Goal: Check status: Check status

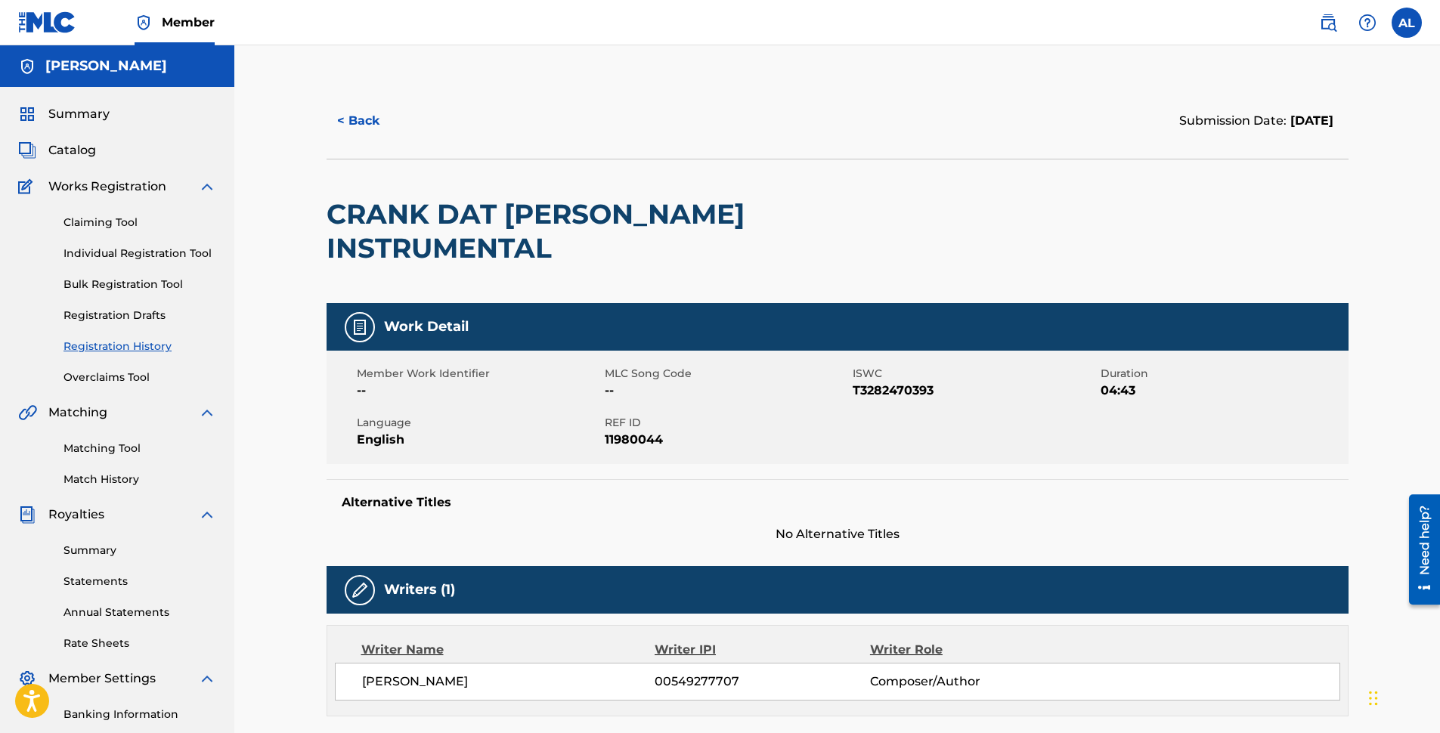
click at [373, 122] on button "< Back" at bounding box center [372, 121] width 91 height 38
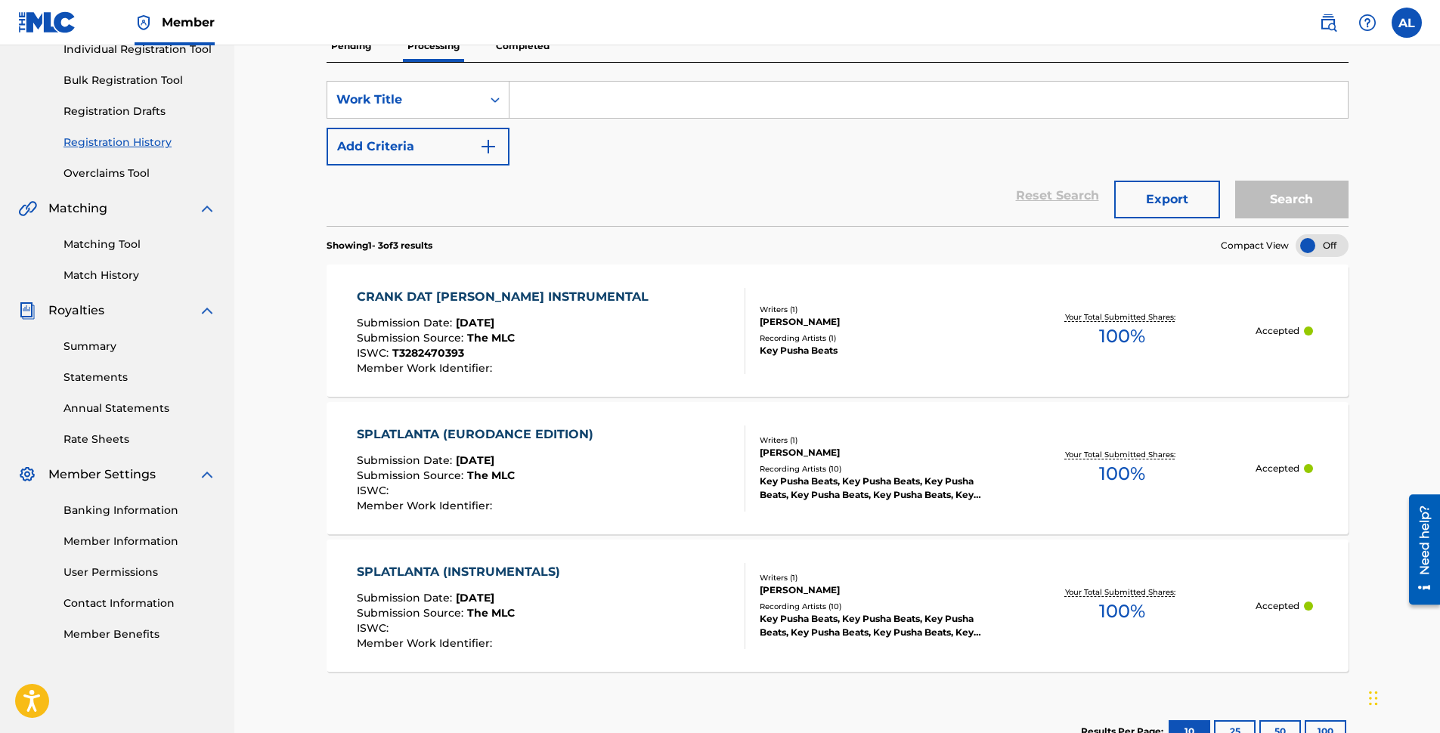
click at [501, 575] on div "SPLATLANTA (INSTRUMENTALS)" at bounding box center [462, 572] width 211 height 18
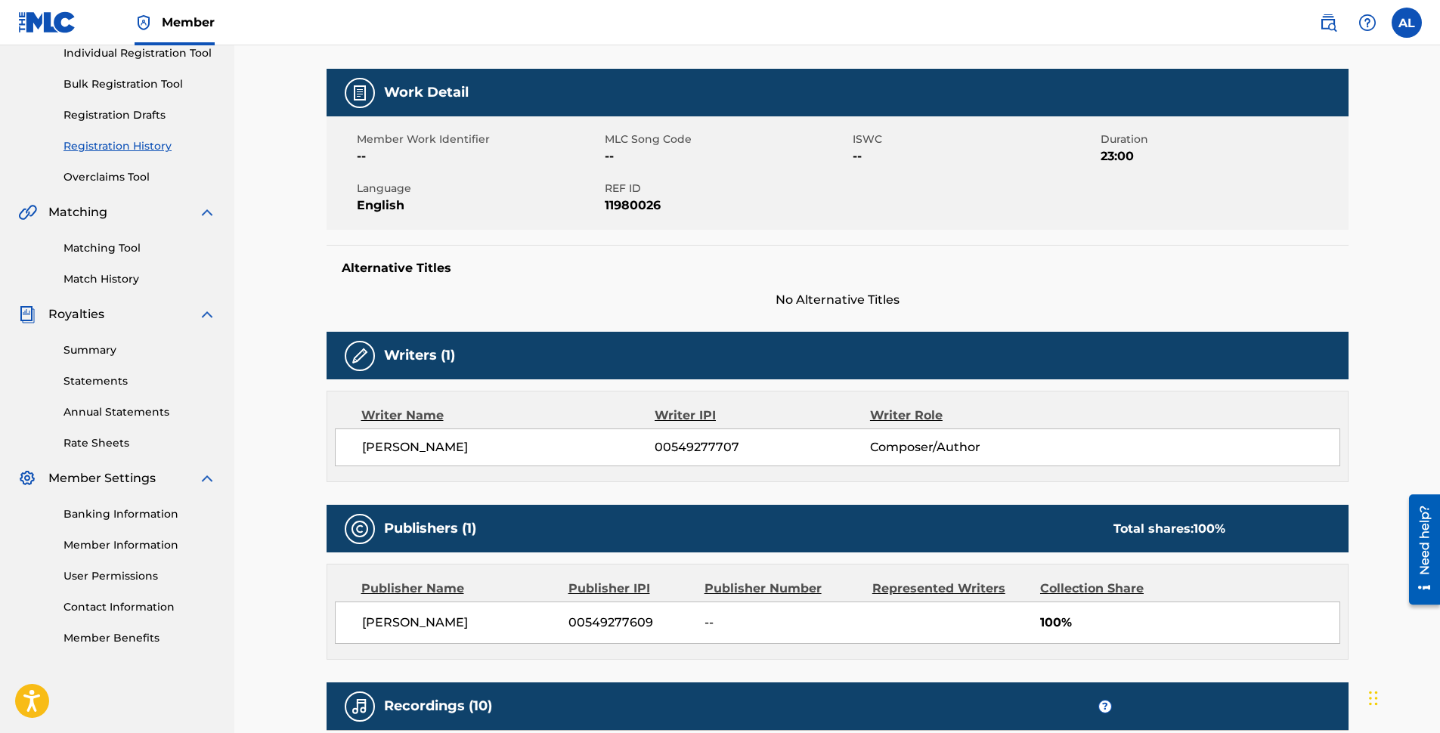
scroll to position [164, 0]
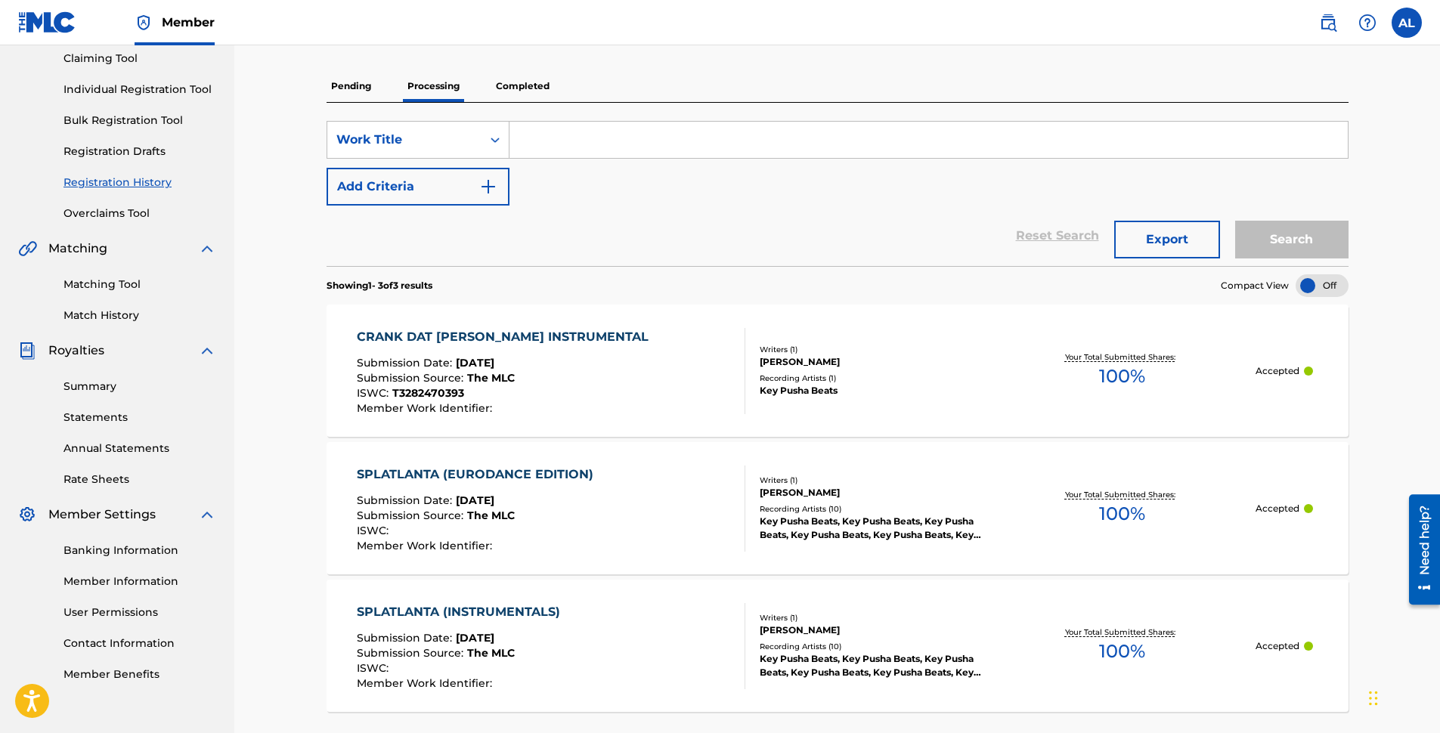
scroll to position [204, 0]
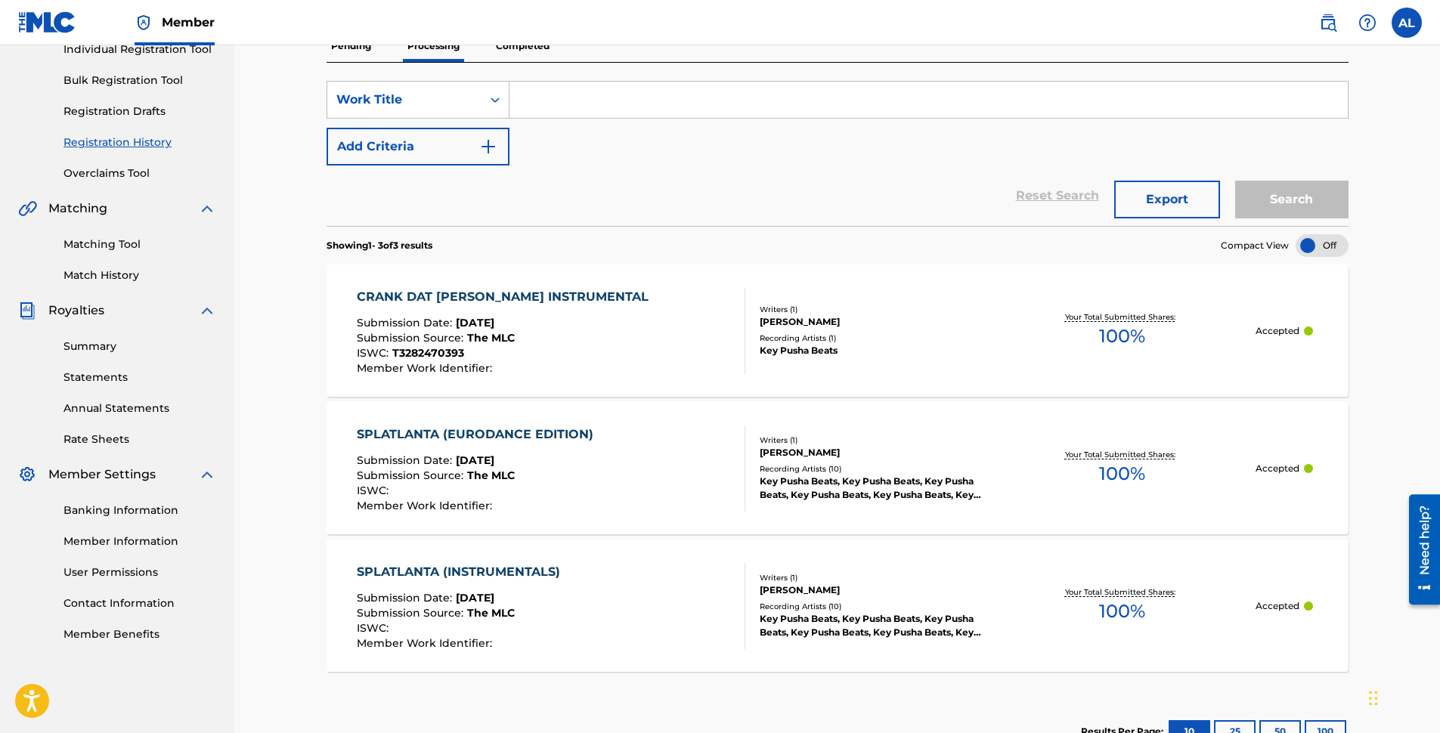
click at [470, 429] on div "SPLATLANTA (EURODANCE EDITION)" at bounding box center [479, 435] width 244 height 18
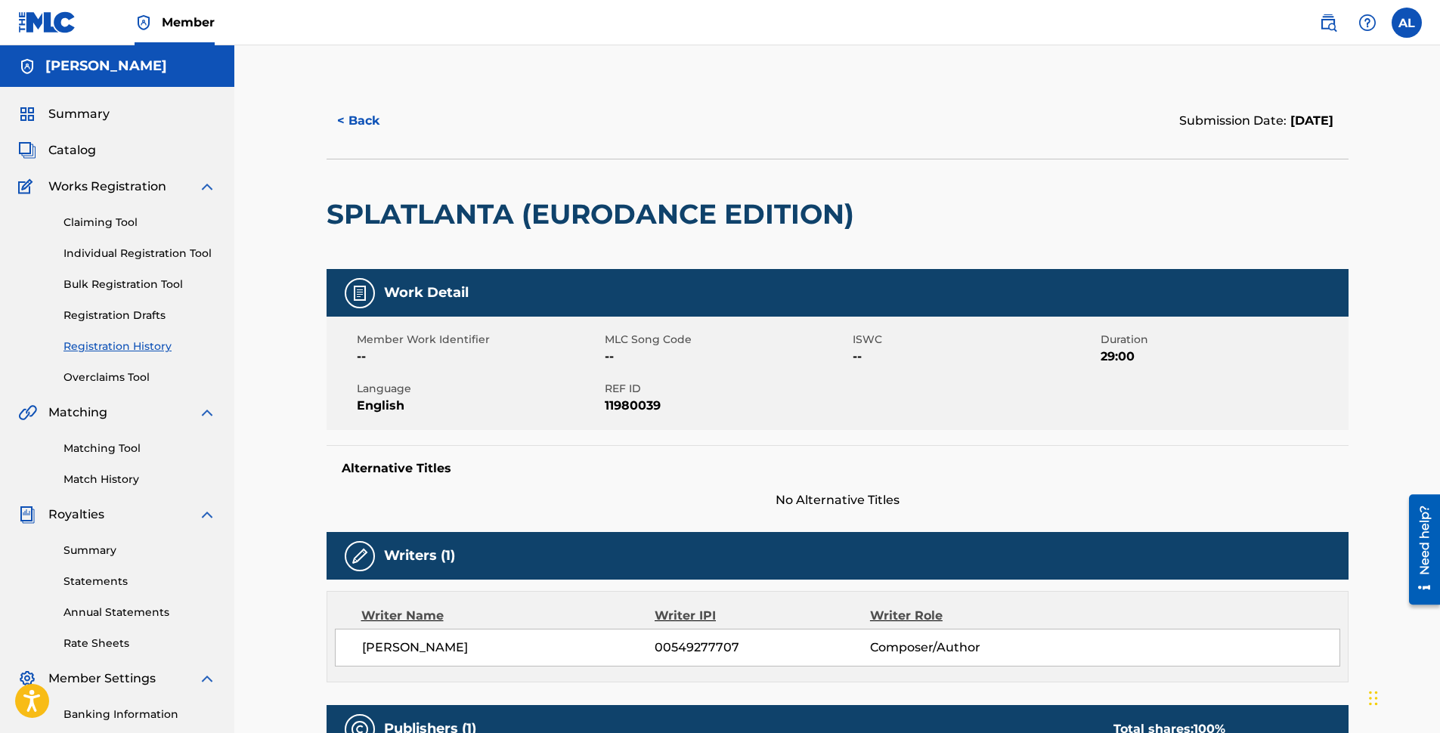
click at [132, 339] on link "Registration History" at bounding box center [140, 347] width 153 height 16
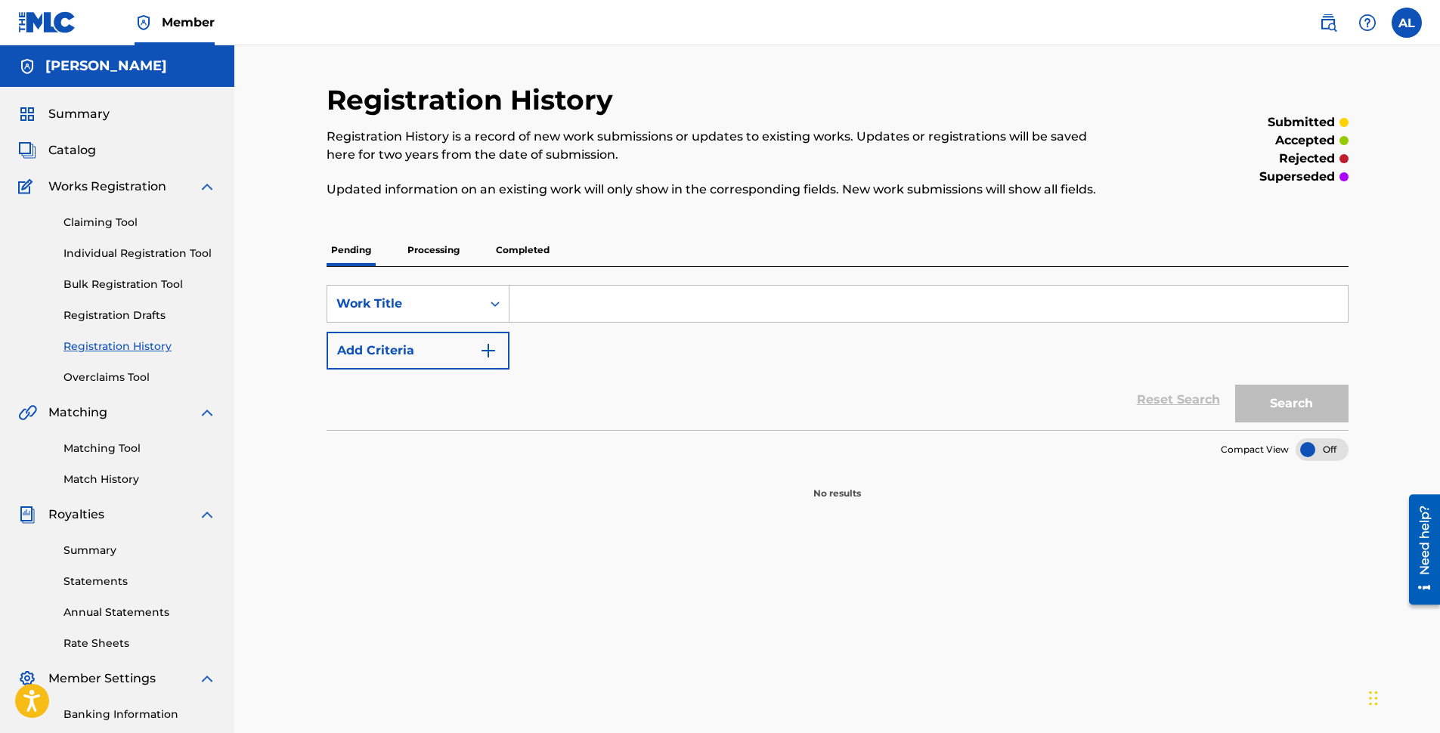
click at [420, 247] on p "Processing" at bounding box center [433, 250] width 61 height 32
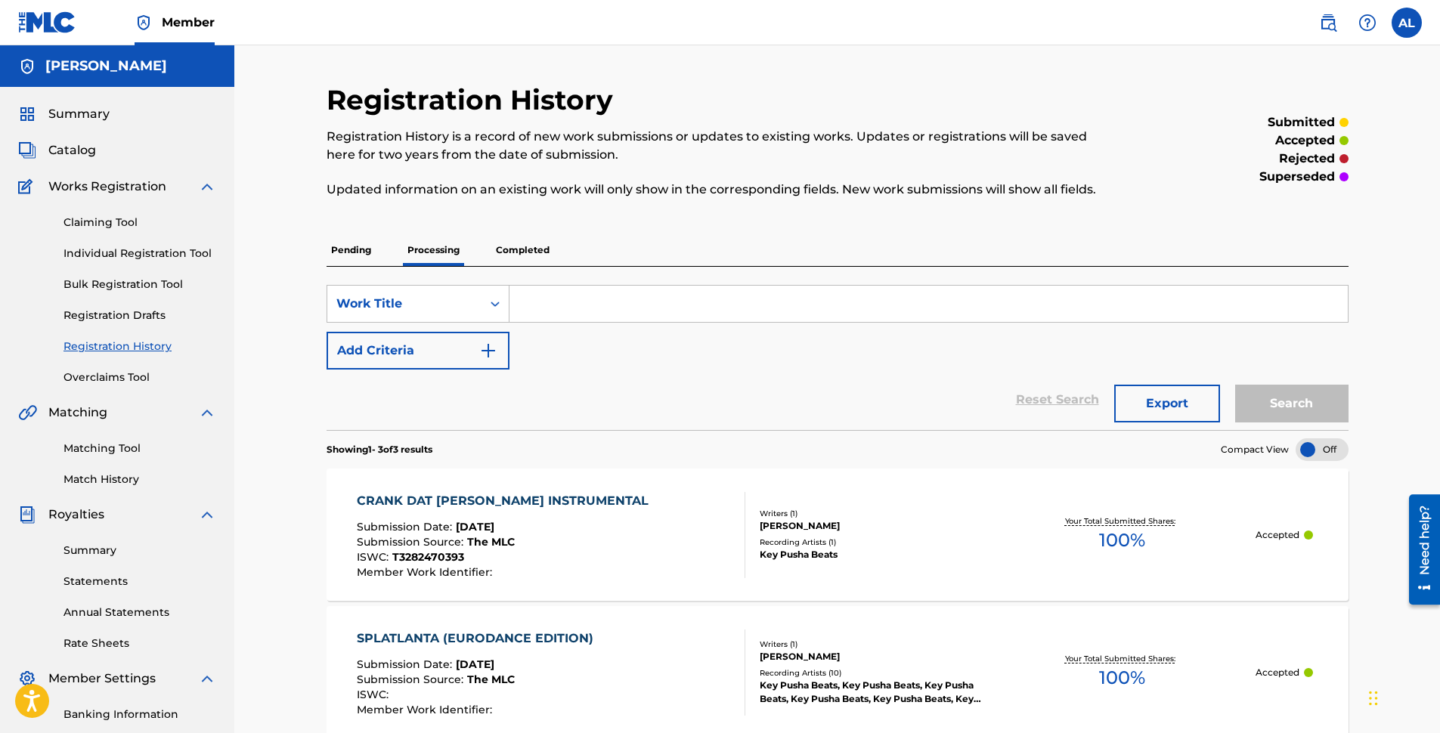
click at [526, 253] on p "Completed" at bounding box center [522, 250] width 63 height 32
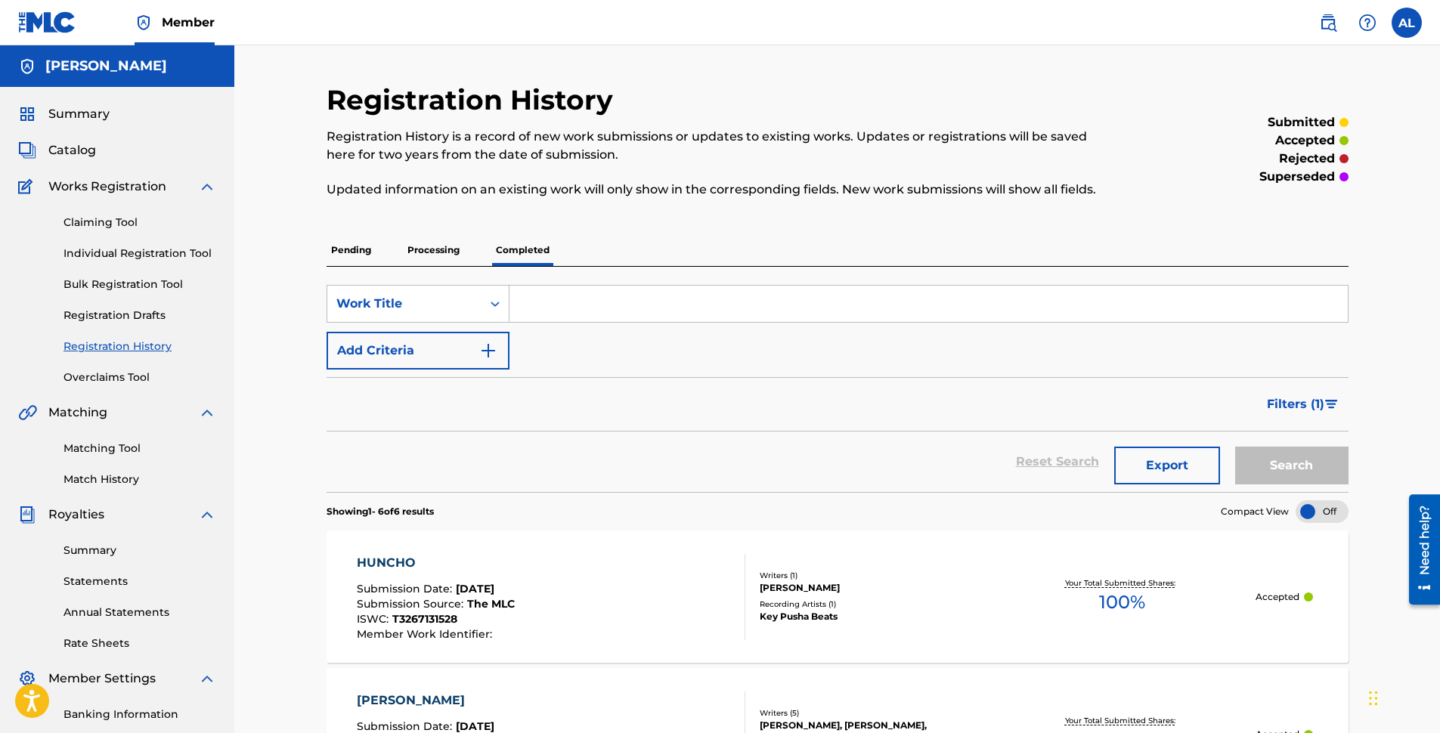
click at [429, 250] on p "Processing" at bounding box center [433, 250] width 61 height 32
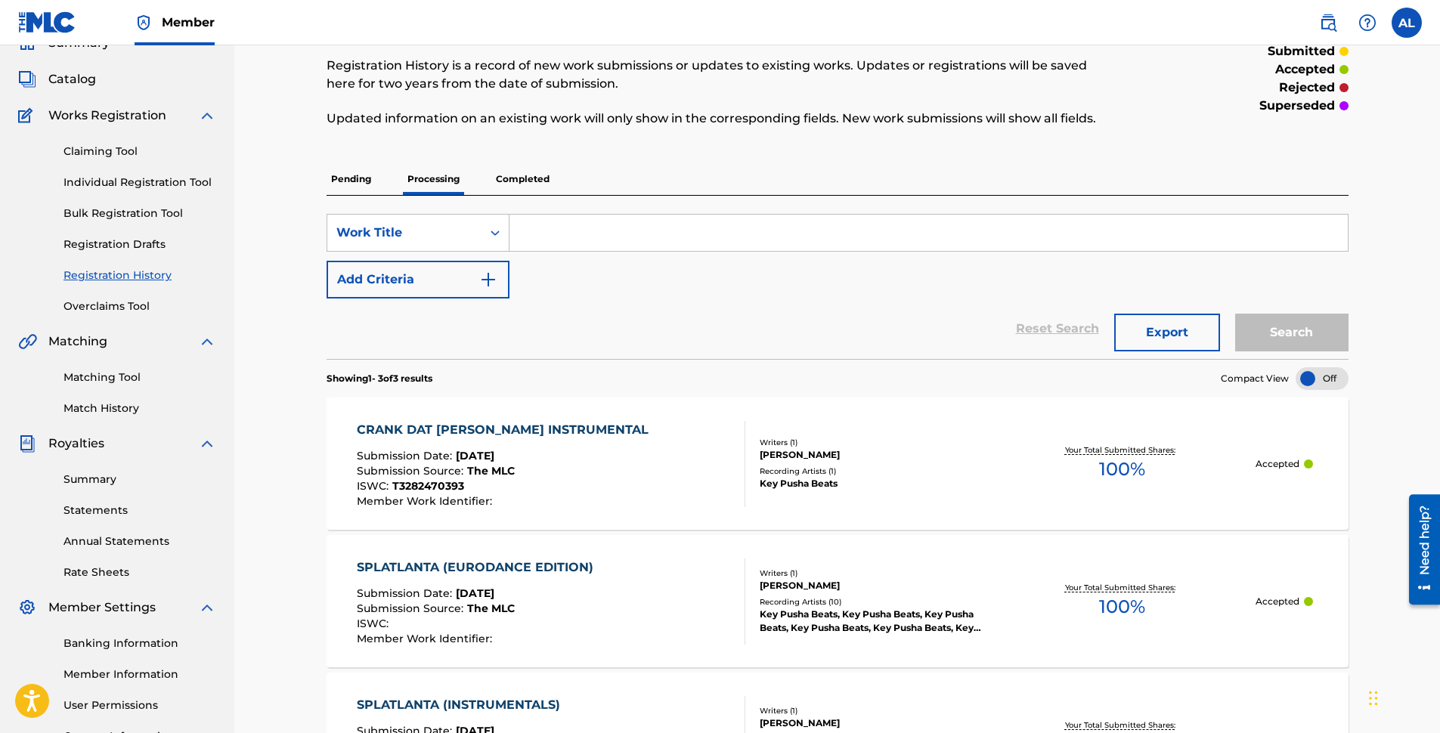
scroll to position [8, 0]
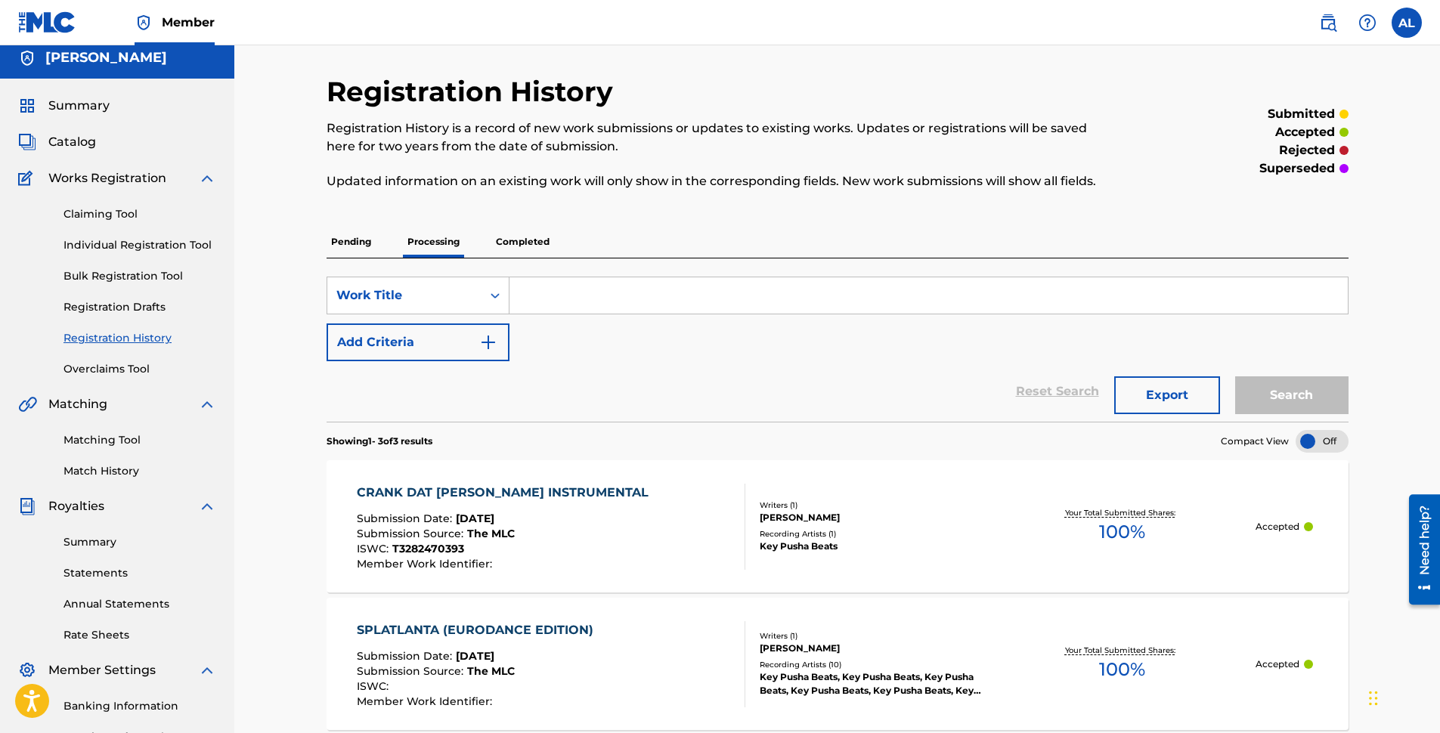
click at [352, 231] on p "Pending" at bounding box center [351, 242] width 49 height 32
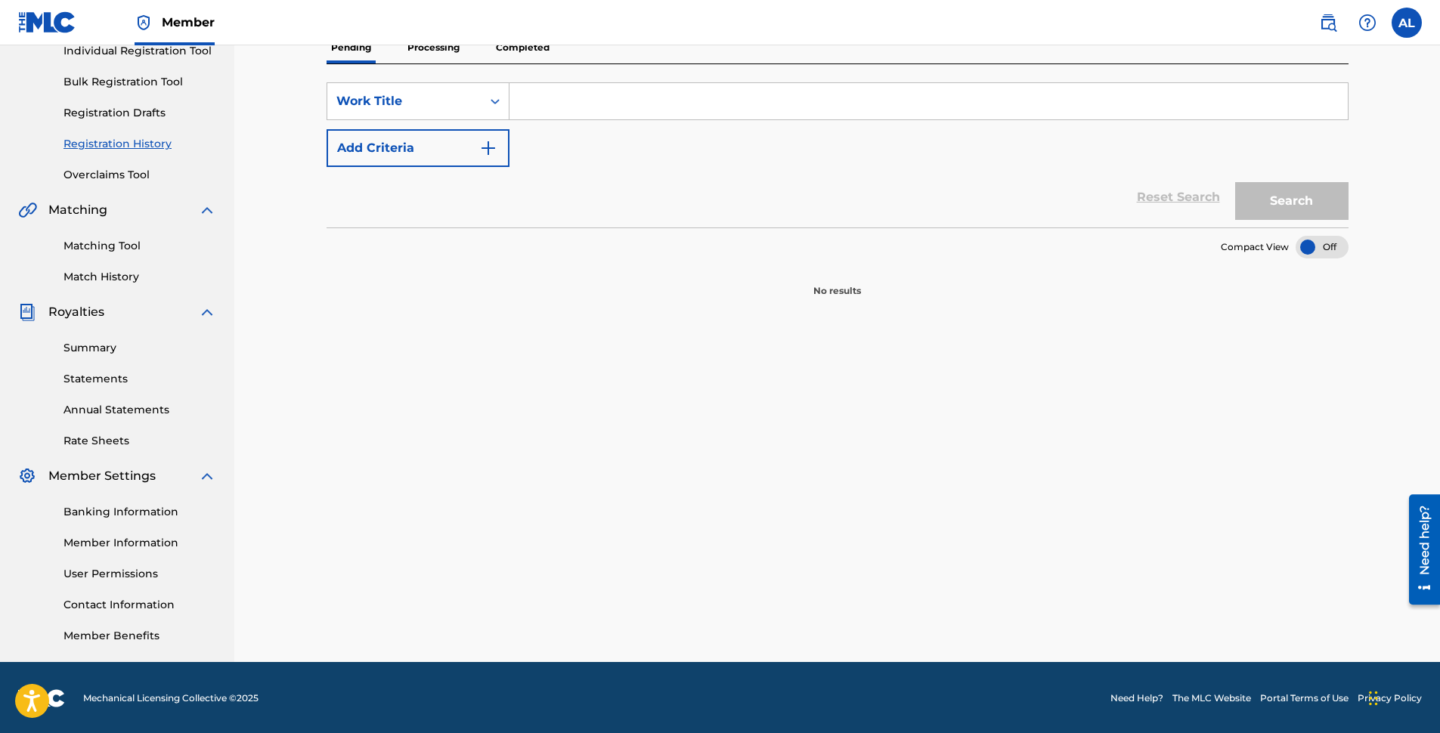
scroll to position [204, 0]
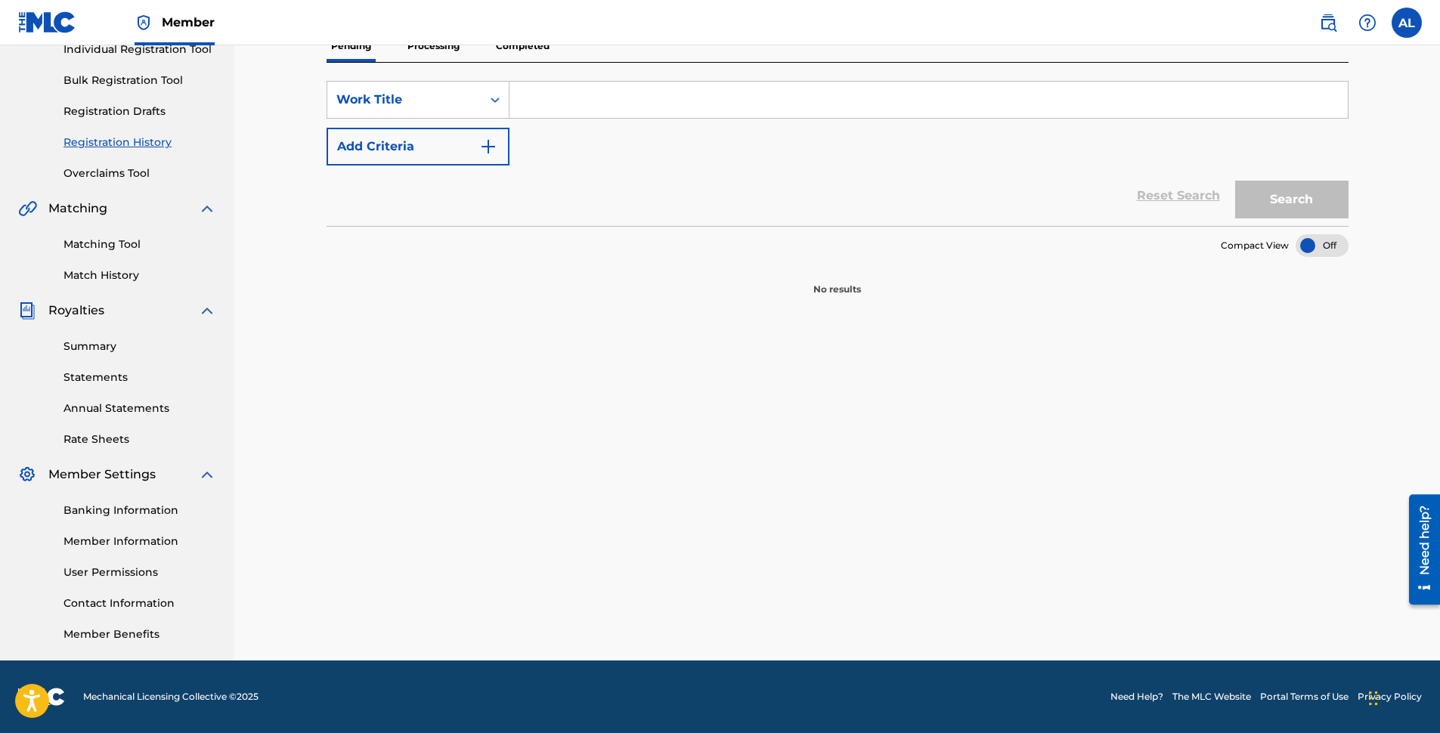
click at [90, 338] on div "Summary Statements Annual Statements Rate Sheets" at bounding box center [117, 384] width 198 height 128
click at [90, 341] on link "Summary" at bounding box center [140, 347] width 153 height 16
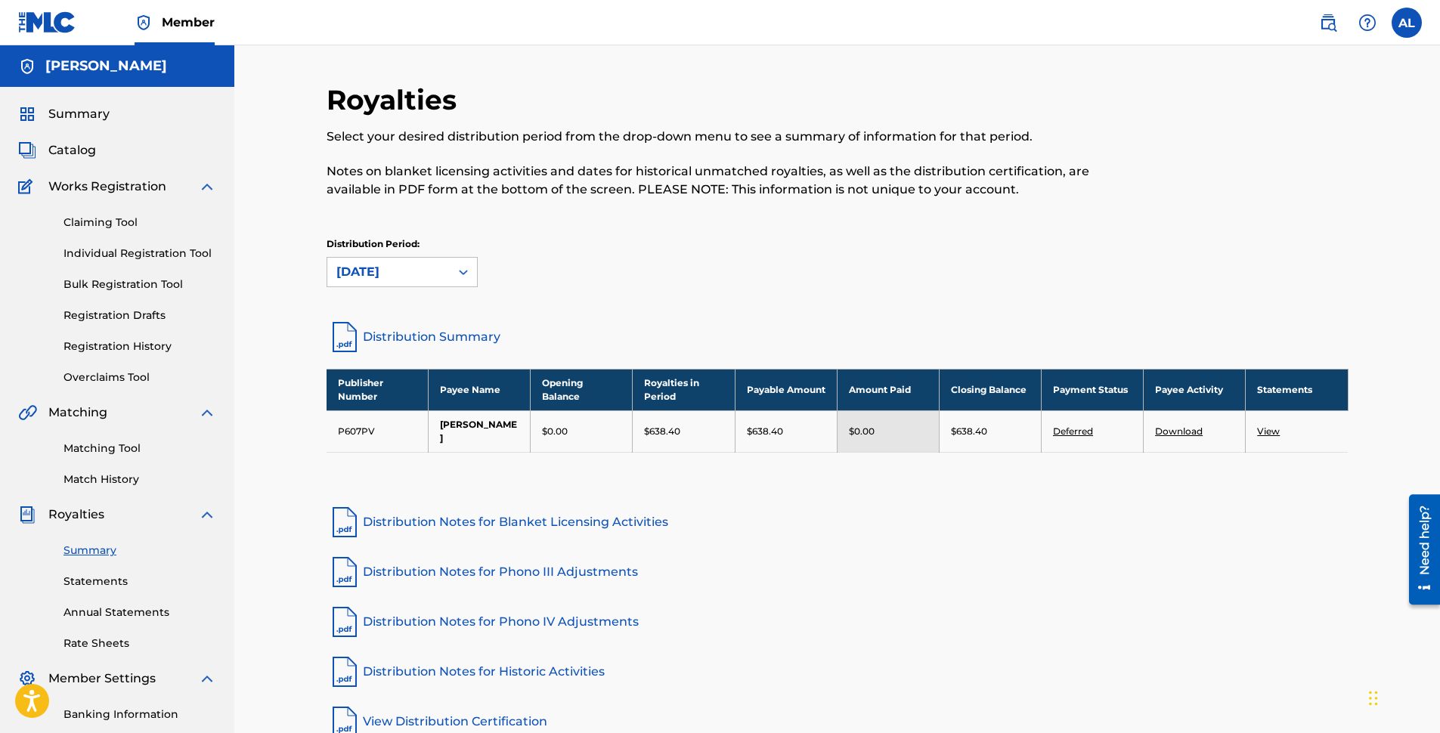
click at [128, 240] on div "Claiming Tool Individual Registration Tool Bulk Registration Tool Registration …" at bounding box center [117, 291] width 198 height 190
click at [122, 229] on link "Claiming Tool" at bounding box center [140, 223] width 153 height 16
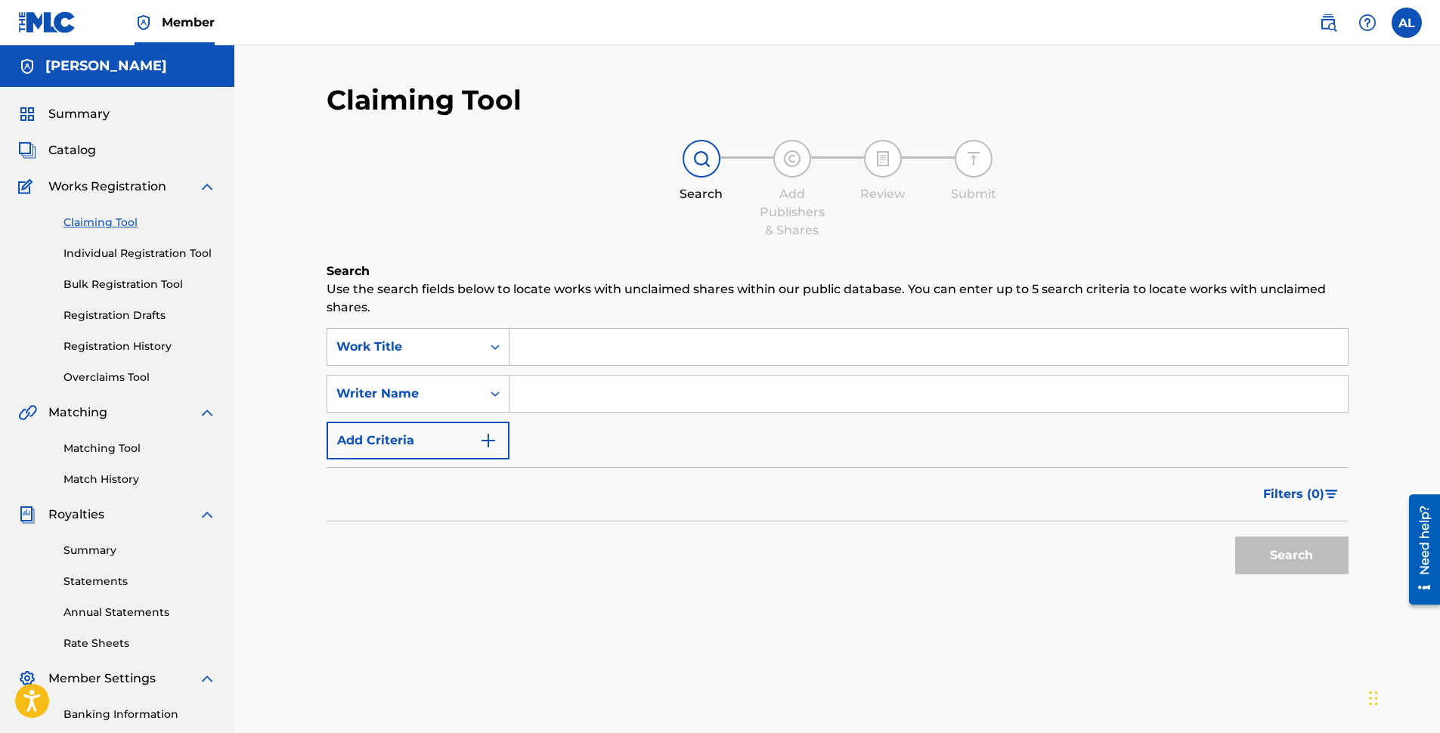
click at [83, 140] on div "Summary Catalog Works Registration Claiming Tool Individual Registration Tool B…" at bounding box center [117, 476] width 234 height 778
click at [83, 147] on span "Catalog" at bounding box center [72, 150] width 48 height 18
